Goal: Information Seeking & Learning: Learn about a topic

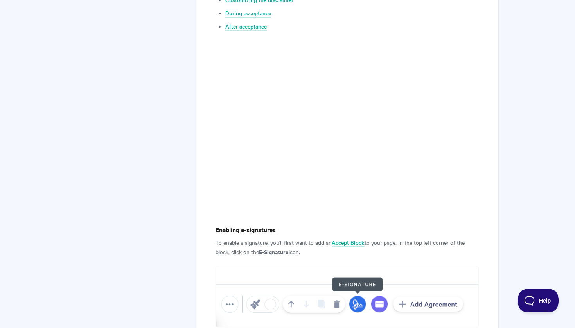
scroll to position [469, 0]
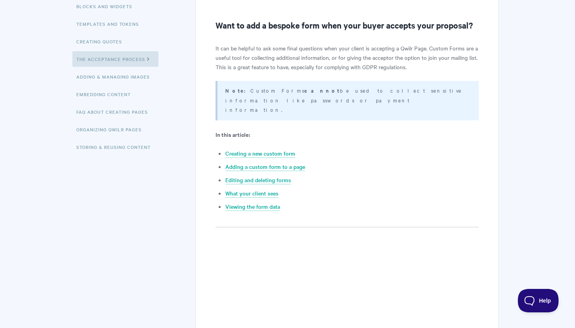
scroll to position [159, 0]
click at [243, 149] on link "Creating a new custom form" at bounding box center [260, 153] width 70 height 9
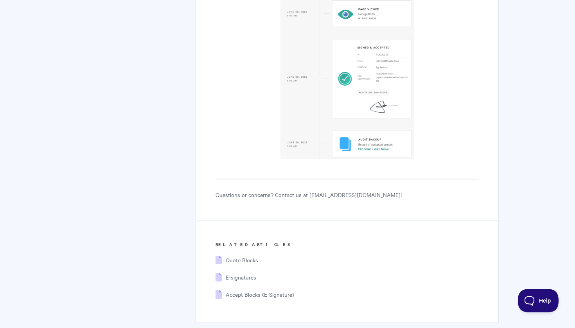
scroll to position [3731, 0]
click at [242, 291] on span "Accept Blocks (E-Signature)" at bounding box center [260, 295] width 69 height 8
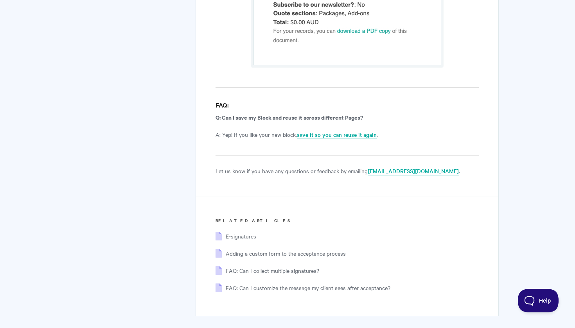
scroll to position [5172, 0]
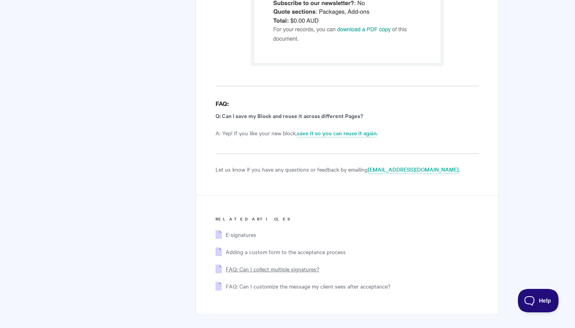
click at [289, 265] on span "FAQ: Can I collect multiple signatures?" at bounding box center [273, 269] width 94 height 8
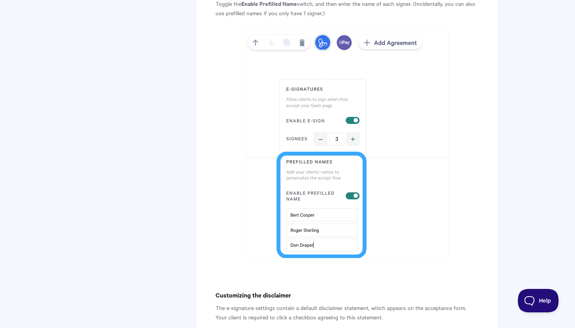
scroll to position [1730, 0]
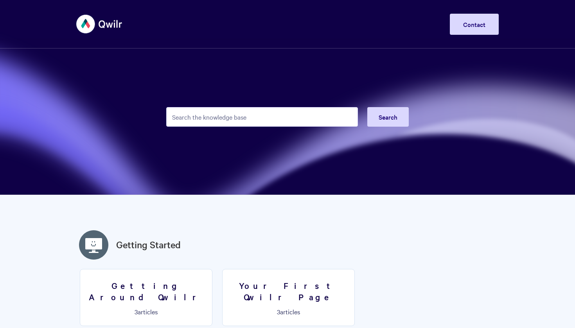
click at [233, 114] on input "Search the knowledge base" at bounding box center [262, 117] width 192 height 20
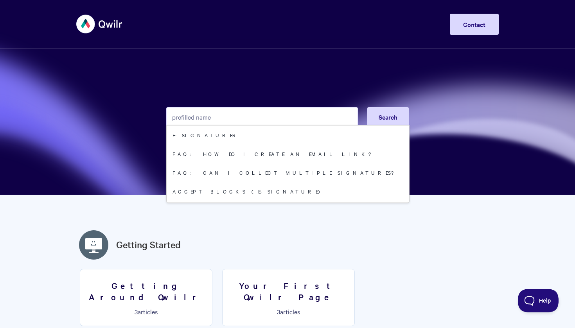
type input "prefilled names"
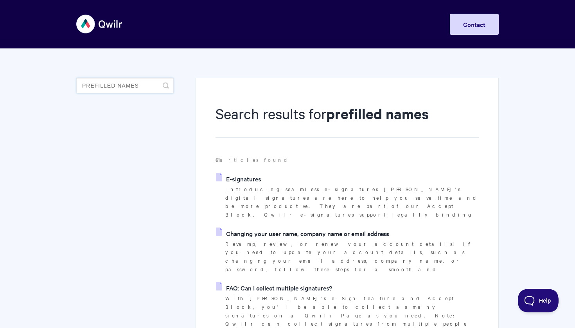
click at [83, 87] on input "prefilled names" at bounding box center [124, 86] width 97 height 16
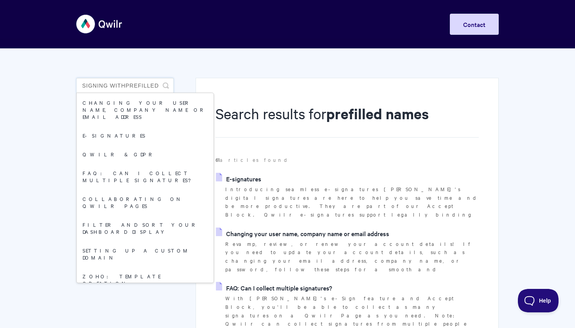
type input "signing with prefilled names"
